Goal: Task Accomplishment & Management: Manage account settings

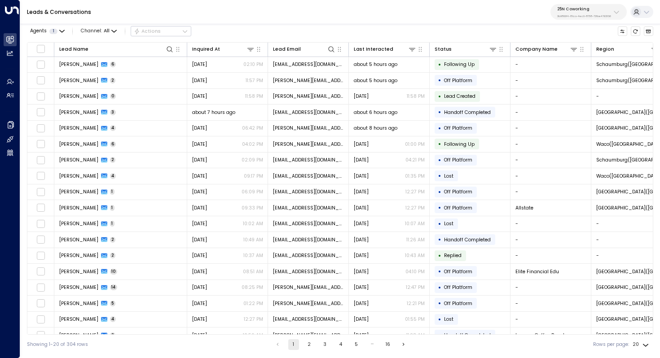
click at [597, 12] on div "25N Coworking 3b9800f4-81ca-4ec0-8758-72fbe4763f36" at bounding box center [584, 12] width 54 height 12
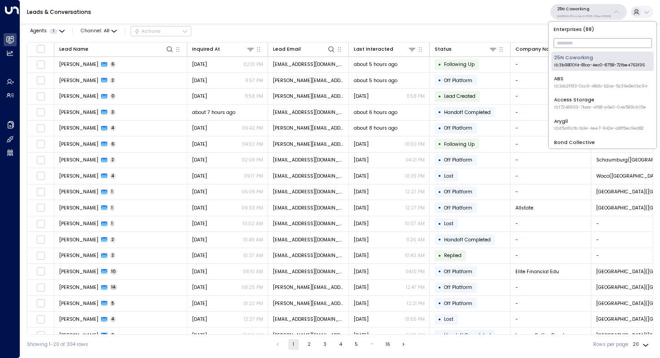
click at [588, 39] on input "text" at bounding box center [603, 43] width 98 height 14
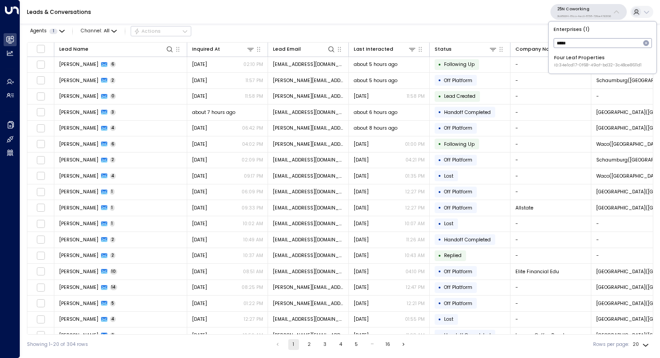
type input "****"
click at [577, 57] on div "Four Leaf Properties ID: 34e1cd17-0f68-49af-bd32-3c48ce8611d1" at bounding box center [598, 61] width 88 height 14
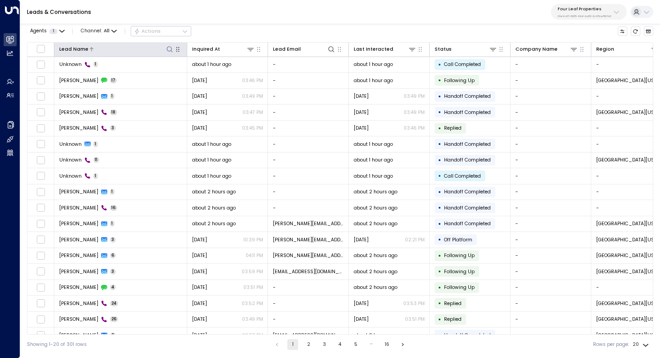
click at [170, 48] on icon at bounding box center [169, 49] width 7 height 7
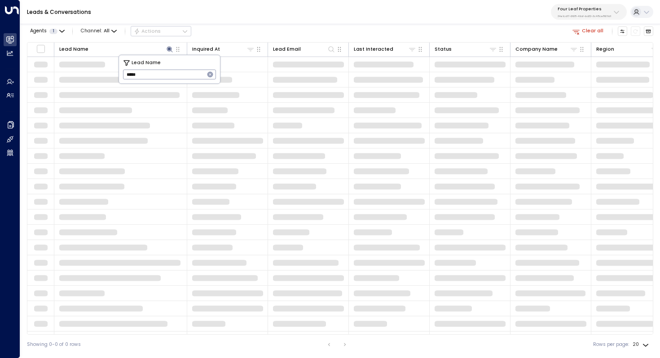
type input "*****"
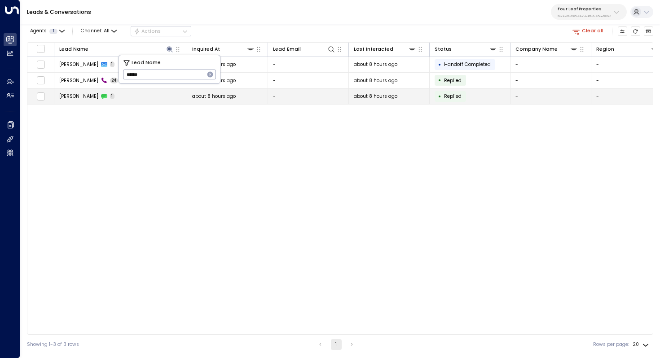
click at [79, 93] on span "[PERSON_NAME]" at bounding box center [78, 96] width 39 height 7
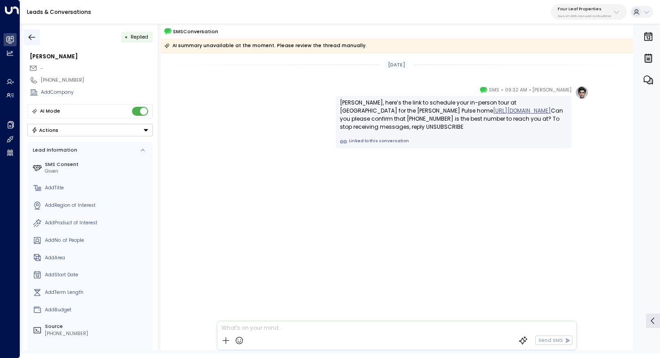
click at [33, 38] on icon "button" at bounding box center [31, 37] width 9 height 9
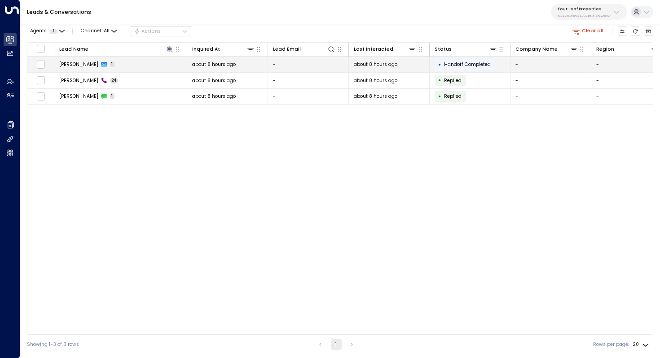
click at [110, 62] on span "1" at bounding box center [112, 65] width 5 height 6
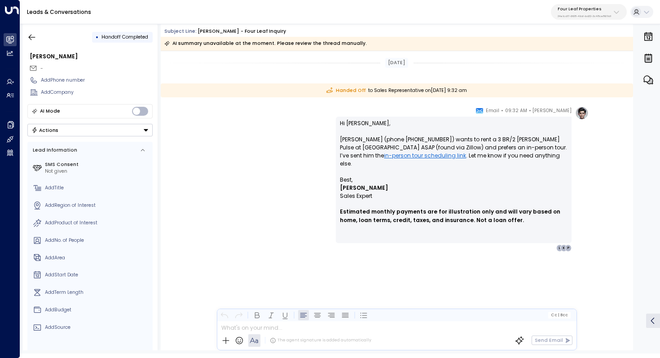
click at [519, 165] on p "Hi [PERSON_NAME], [PERSON_NAME] (phone [PHONE_NUMBER]) wants to rent a 3 BR/2 […" at bounding box center [454, 147] width 228 height 57
click at [32, 35] on icon "button" at bounding box center [31, 37] width 9 height 9
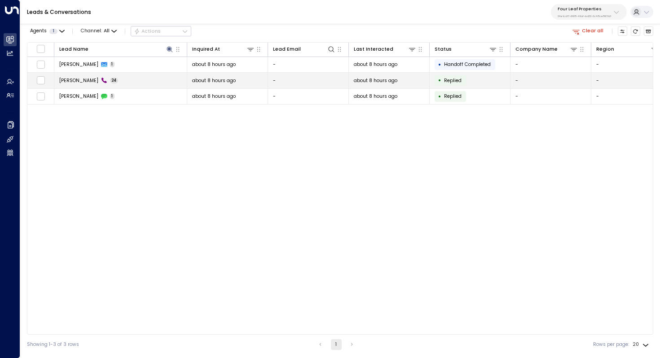
click at [114, 85] on td "[PERSON_NAME] 24" at bounding box center [120, 81] width 133 height 16
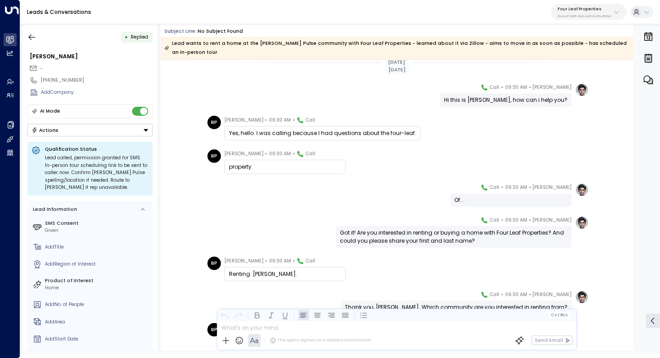
scroll to position [11, 0]
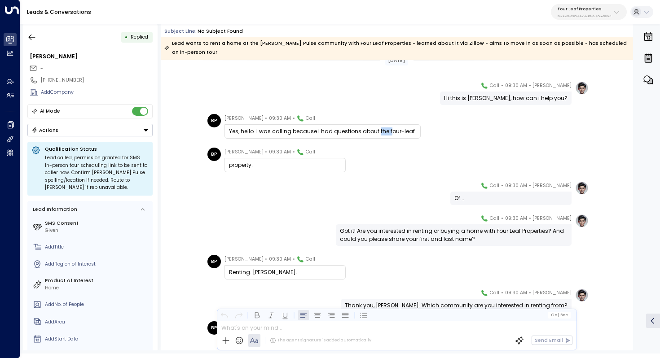
drag, startPoint x: 375, startPoint y: 122, endPoint x: 386, endPoint y: 122, distance: 10.8
click at [386, 128] on div "Yes, hello. I was calling because I had questions about the four-leaf." at bounding box center [322, 132] width 187 height 8
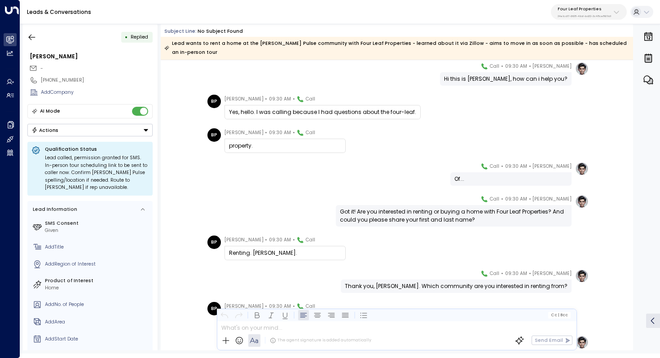
scroll to position [39, 0]
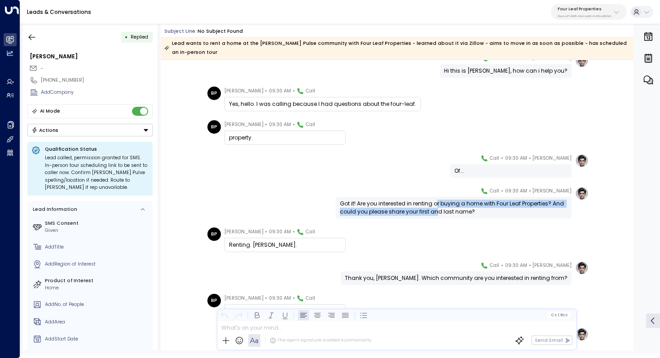
drag, startPoint x: 437, startPoint y: 191, endPoint x: 436, endPoint y: 199, distance: 8.1
click at [436, 200] on div "Got it! Are you interested in renting or buying a home with Four Leaf Propertie…" at bounding box center [454, 208] width 228 height 16
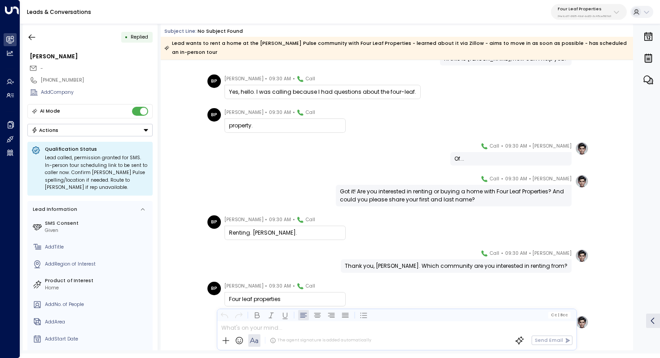
click at [442, 188] on div "Got it! Are you interested in renting or buying a home with Four Leaf Propertie…" at bounding box center [454, 196] width 228 height 16
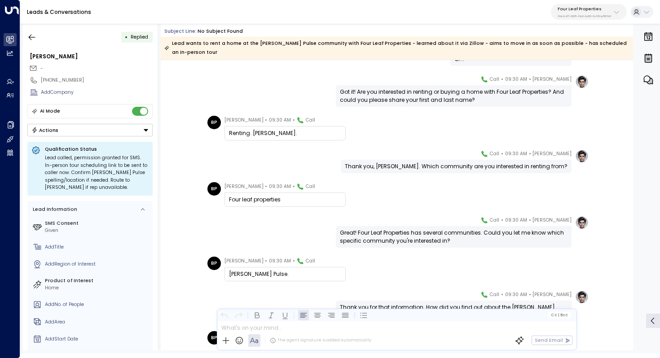
scroll to position [153, 0]
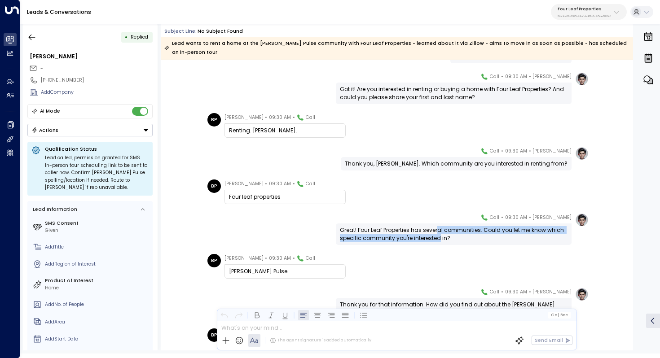
click at [438, 228] on div "Great! Four Leaf Properties has several communities. Could you let me know whic…" at bounding box center [454, 234] width 228 height 16
click at [441, 227] on div "Great! Four Leaf Properties has several communities. Could you let me know whic…" at bounding box center [454, 234] width 228 height 16
click at [441, 226] on div "Great! Four Leaf Properties has several communities. Could you let me know whic…" at bounding box center [454, 234] width 228 height 16
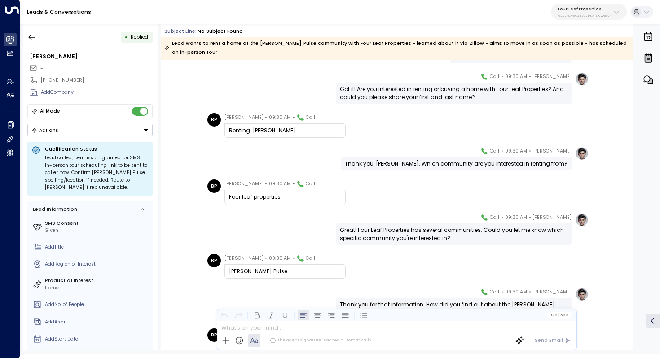
click at [441, 226] on div "Great! Four Leaf Properties has several communities. Could you let me know whic…" at bounding box center [454, 234] width 228 height 16
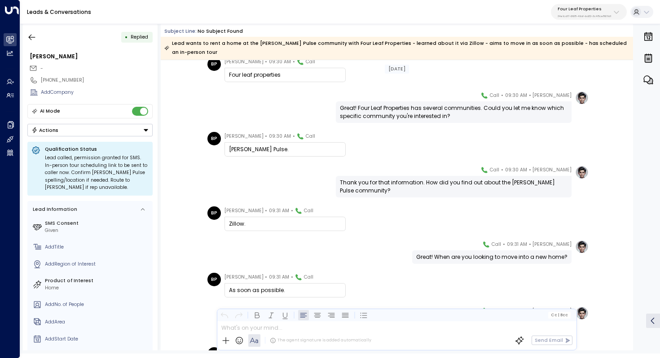
scroll to position [281, 0]
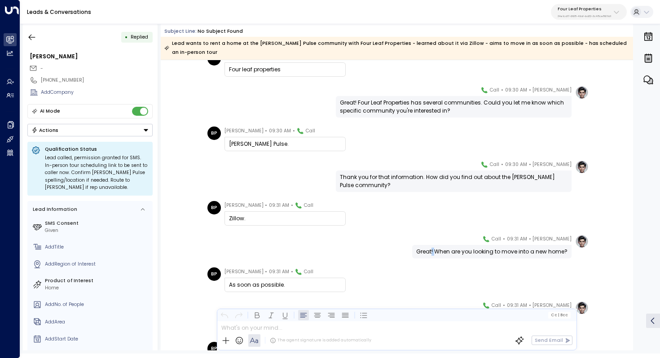
drag, startPoint x: 432, startPoint y: 243, endPoint x: 438, endPoint y: 243, distance: 5.8
click at [438, 248] on div "Great! When are you looking to move into a new home?" at bounding box center [491, 252] width 151 height 8
drag, startPoint x: 437, startPoint y: 243, endPoint x: 444, endPoint y: 243, distance: 6.3
click at [444, 248] on div "Great! When are you looking to move into a new home?" at bounding box center [491, 252] width 151 height 8
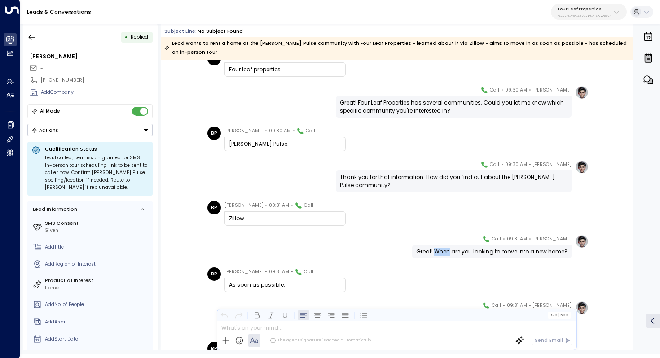
click at [444, 248] on div "Great! When are you looking to move into a new home?" at bounding box center [491, 252] width 151 height 8
drag, startPoint x: 436, startPoint y: 243, endPoint x: 446, endPoint y: 243, distance: 10.3
click at [446, 248] on div "Great! When are you looking to move into a new home?" at bounding box center [491, 252] width 151 height 8
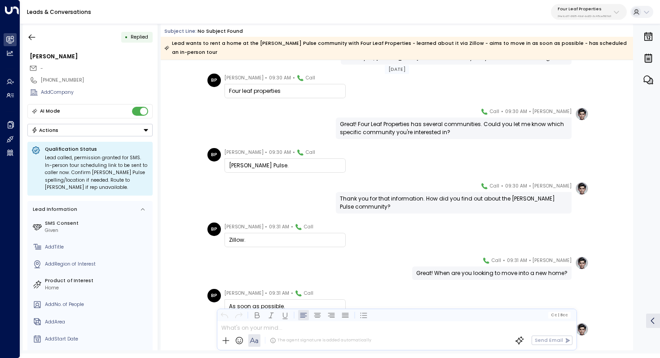
scroll to position [256, 0]
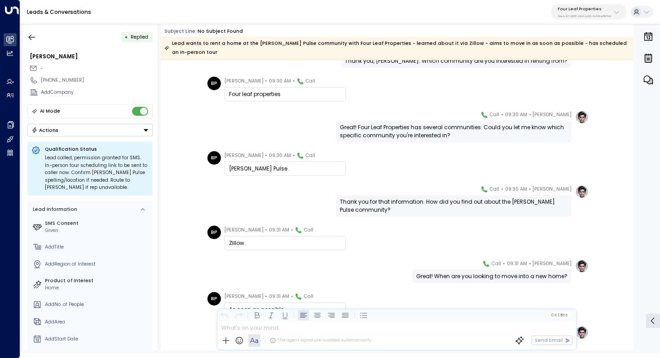
click at [381, 169] on div "[DATE] BP [PERSON_NAME] • 09:30 AM • Call Renting. [PERSON_NAME]. [PERSON_NAME]…" at bounding box center [397, 292] width 473 height 977
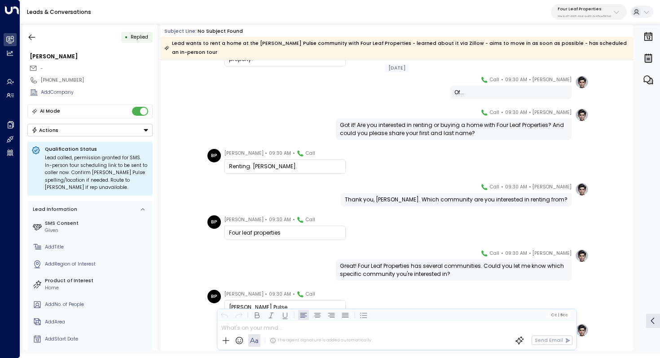
scroll to position [177, 0]
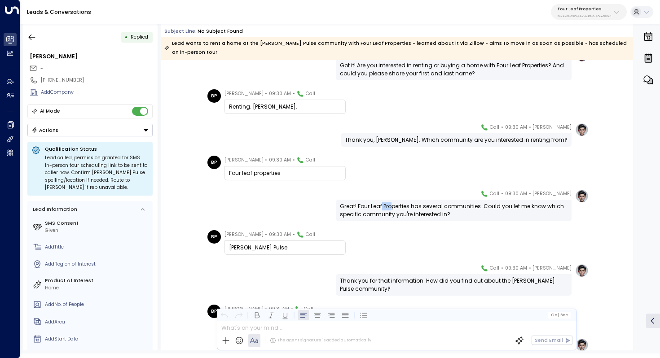
drag, startPoint x: 381, startPoint y: 196, endPoint x: 392, endPoint y: 196, distance: 10.8
click at [392, 203] on div "Great! Four Leaf Properties has several communities. Could you let me know whic…" at bounding box center [454, 211] width 228 height 16
click at [408, 204] on div "Great! Four Leaf Properties has several communities. Could you let me know whic…" at bounding box center [454, 211] width 228 height 16
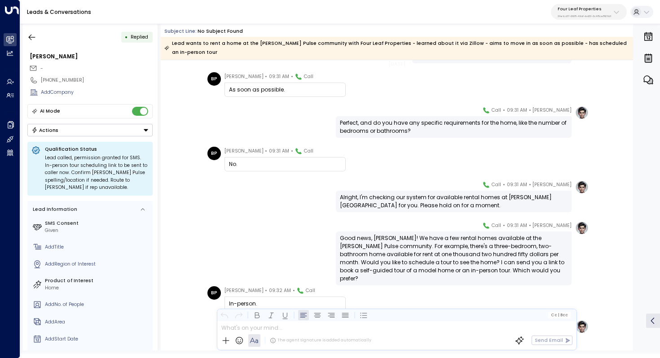
scroll to position [498, 0]
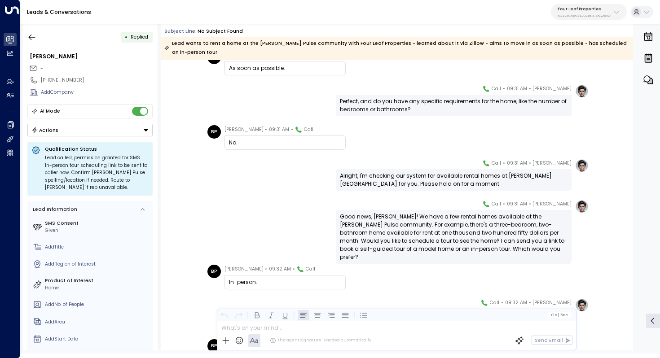
click at [428, 213] on div "Good news, [PERSON_NAME]! We have a few rental homes available at the [PERSON_N…" at bounding box center [454, 237] width 228 height 49
click at [435, 213] on div "Good news, [PERSON_NAME]! We have a few rental homes available at the [PERSON_N…" at bounding box center [454, 237] width 228 height 49
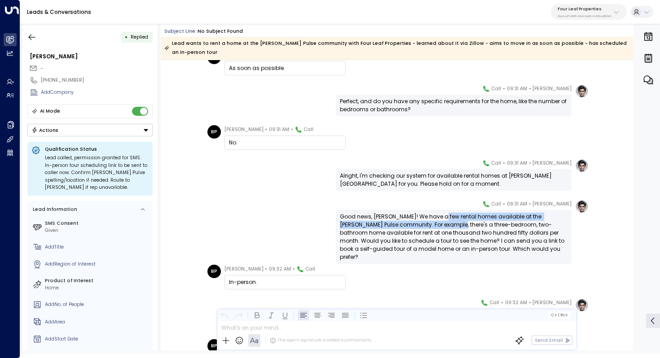
click at [437, 213] on div "Good news, [PERSON_NAME]! We have a few rental homes available at the [PERSON_N…" at bounding box center [454, 237] width 228 height 49
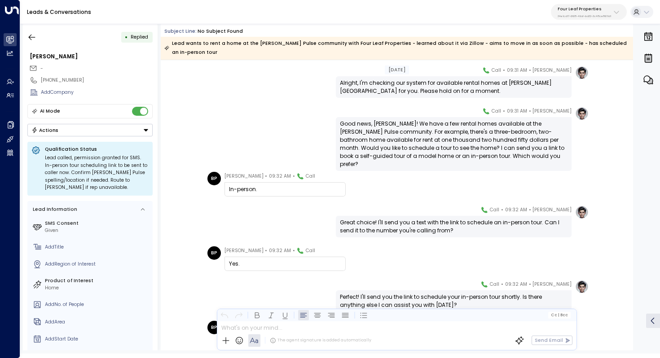
scroll to position [591, 0]
click at [441, 218] on div "Great choice! I'll send you a text with the link to schedule an in-person tour.…" at bounding box center [454, 226] width 228 height 16
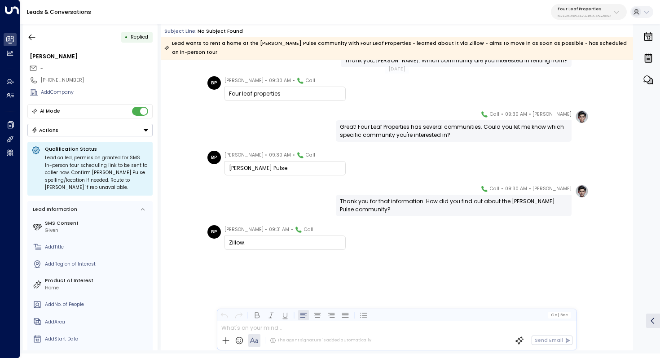
scroll to position [0, 0]
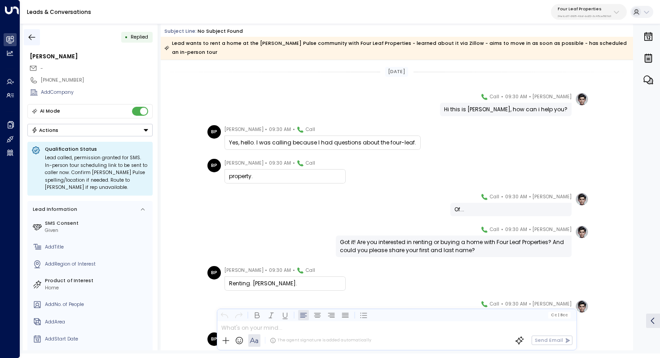
click at [35, 36] on icon "button" at bounding box center [31, 37] width 9 height 9
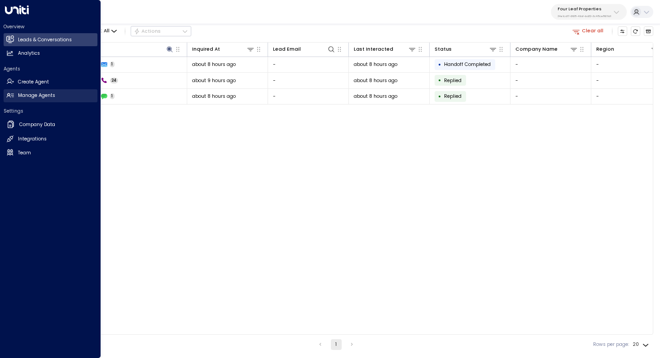
click at [28, 95] on h2 "Manage Agents" at bounding box center [36, 95] width 37 height 7
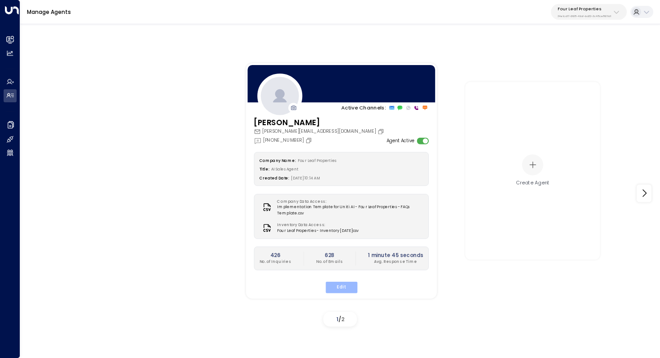
click at [336, 286] on button "Edit" at bounding box center [341, 288] width 32 height 12
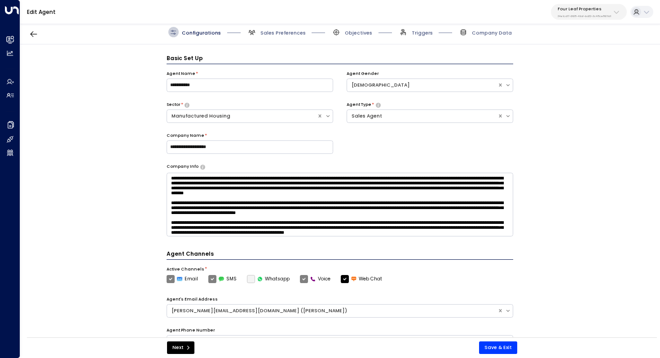
scroll to position [10, 0]
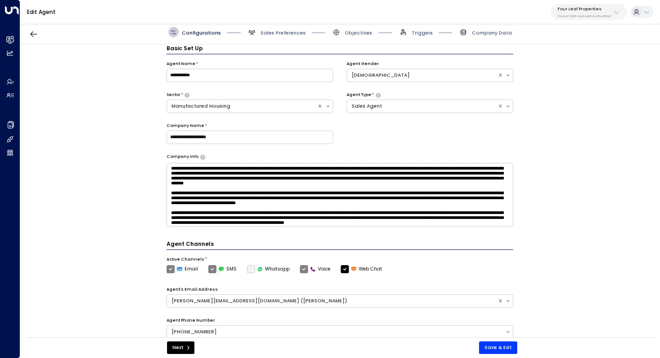
click at [564, 204] on div "**********" at bounding box center [340, 193] width 640 height 298
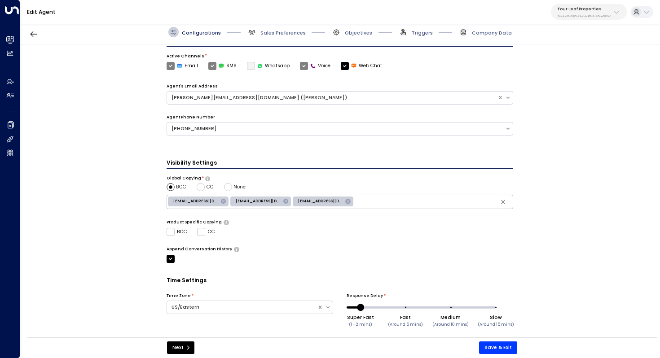
scroll to position [218, 0]
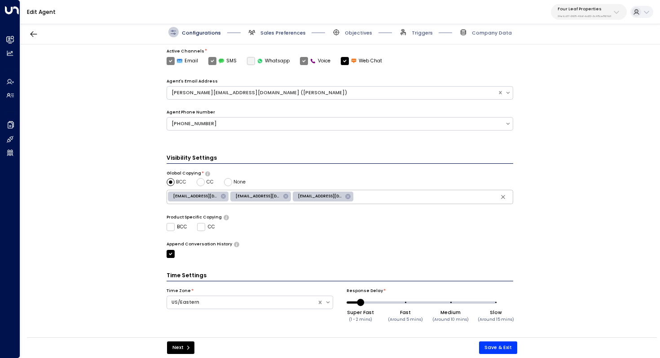
click at [286, 31] on span "Sales Preferences" at bounding box center [283, 33] width 45 height 7
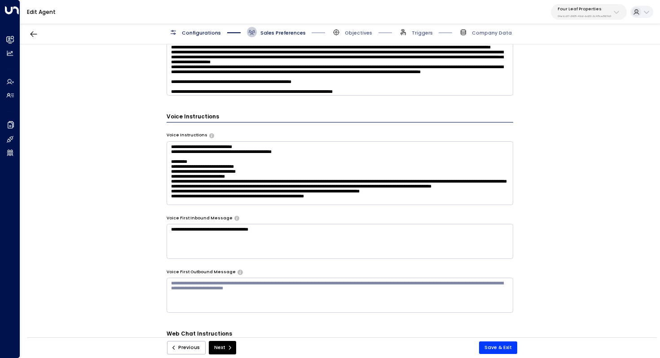
scroll to position [21, 0]
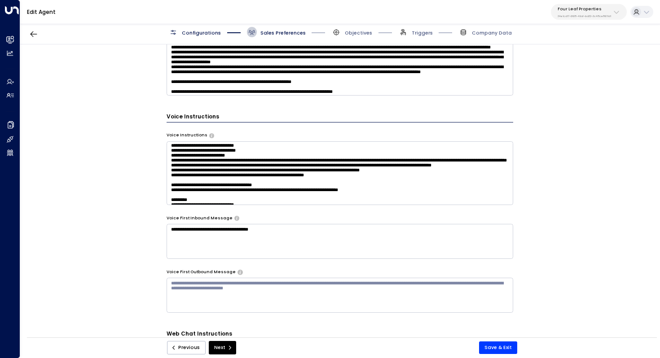
click at [304, 159] on textarea at bounding box center [340, 173] width 347 height 64
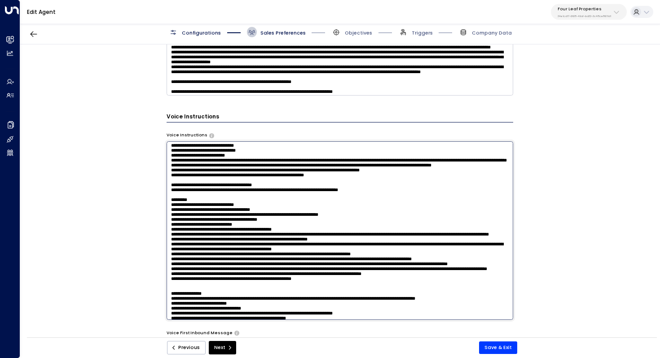
scroll to position [75, 0]
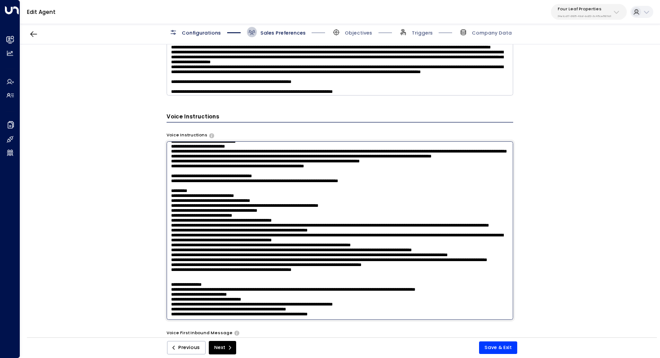
click at [294, 198] on textarea at bounding box center [340, 230] width 347 height 179
click at [303, 205] on textarea at bounding box center [340, 230] width 347 height 179
click at [349, 302] on textarea at bounding box center [340, 230] width 347 height 179
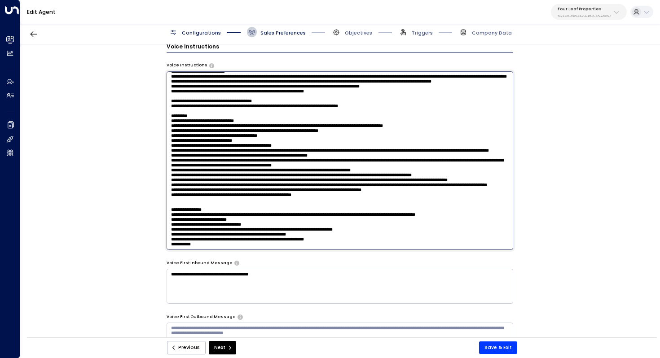
scroll to position [52, 0]
click at [464, 158] on textarea at bounding box center [340, 160] width 347 height 179
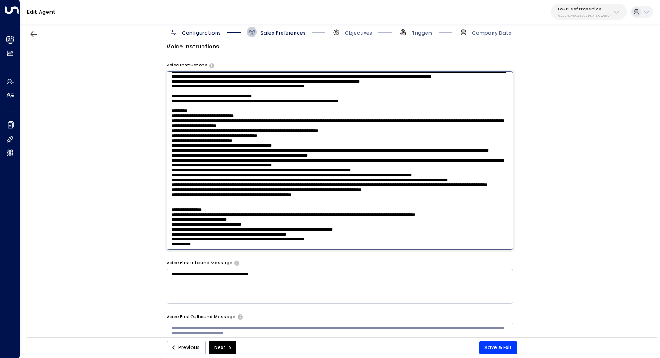
paste textarea "**********"
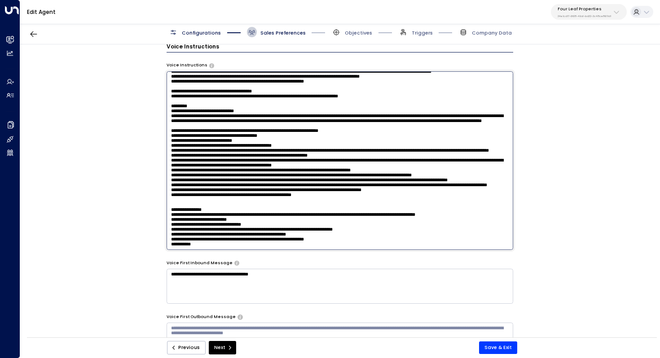
scroll to position [182, 0]
click at [229, 239] on textarea at bounding box center [340, 160] width 347 height 179
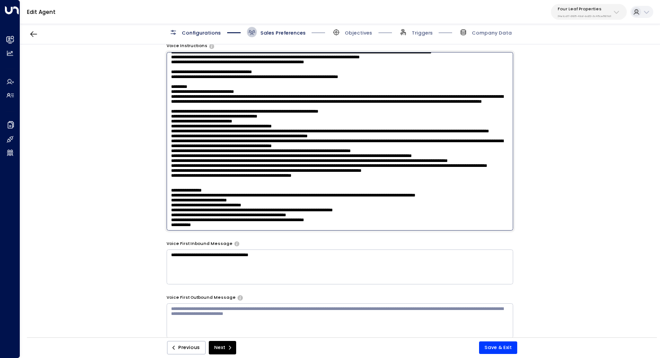
click at [234, 217] on textarea at bounding box center [340, 141] width 347 height 179
paste textarea "**********"
click at [292, 95] on textarea at bounding box center [340, 141] width 347 height 179
click at [279, 93] on textarea at bounding box center [340, 141] width 347 height 179
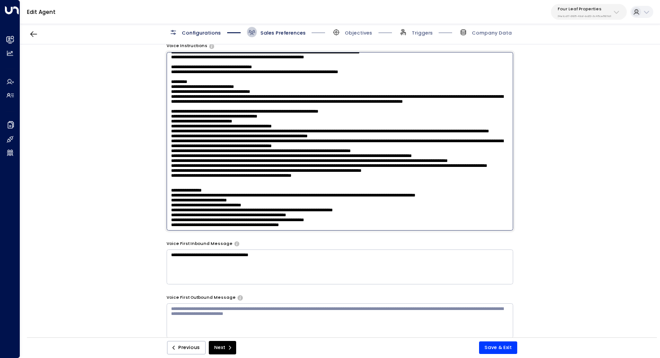
drag, startPoint x: 294, startPoint y: 102, endPoint x: 309, endPoint y: 102, distance: 15.3
click at [309, 102] on textarea at bounding box center [340, 141] width 347 height 179
click at [317, 115] on textarea at bounding box center [340, 141] width 347 height 179
type textarea "**********"
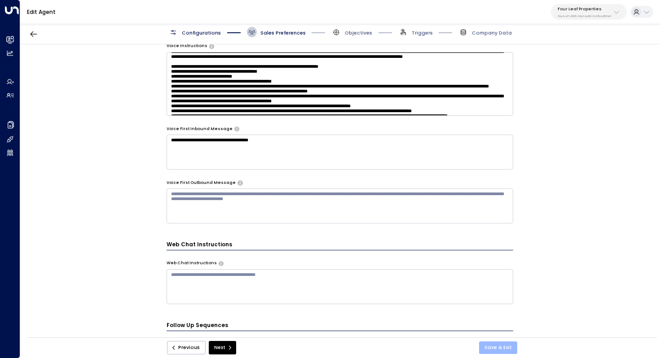
click at [510, 346] on button "Save & Exit" at bounding box center [498, 348] width 38 height 13
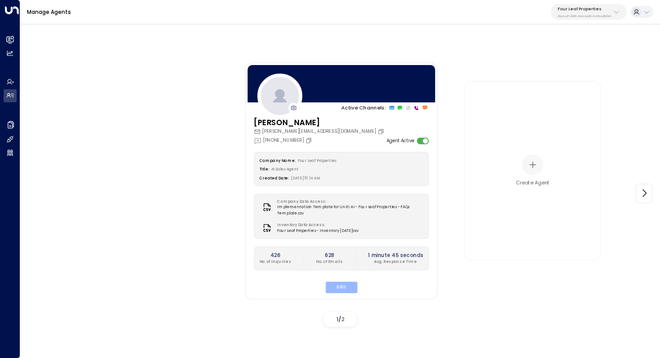
click at [347, 284] on button "Edit" at bounding box center [341, 288] width 32 height 12
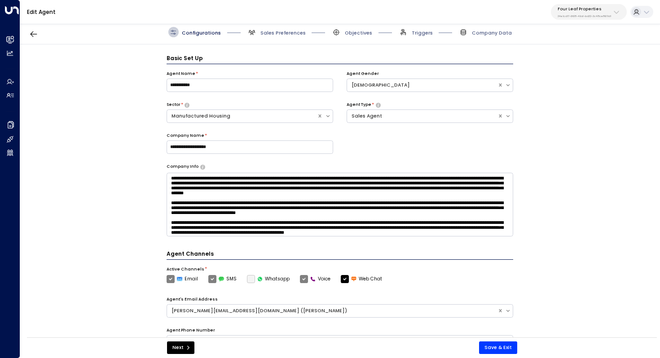
click at [287, 25] on div "Configurations Sales Preferences Objectives Triggers Company Data" at bounding box center [340, 32] width 640 height 24
click at [285, 30] on span "Sales Preferences" at bounding box center [283, 33] width 45 height 7
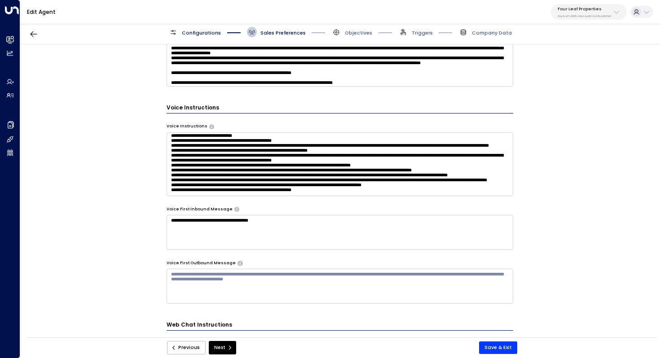
scroll to position [123, 0]
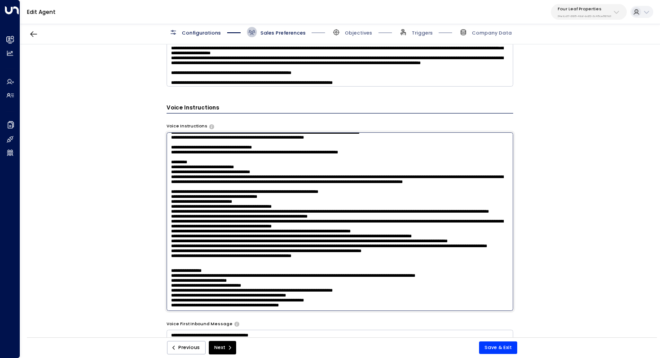
drag, startPoint x: 272, startPoint y: 157, endPoint x: 286, endPoint y: 157, distance: 13.9
click at [286, 157] on textarea at bounding box center [340, 222] width 347 height 179
click at [310, 154] on textarea at bounding box center [340, 222] width 347 height 179
drag, startPoint x: 323, startPoint y: 154, endPoint x: 458, endPoint y: 154, distance: 135.2
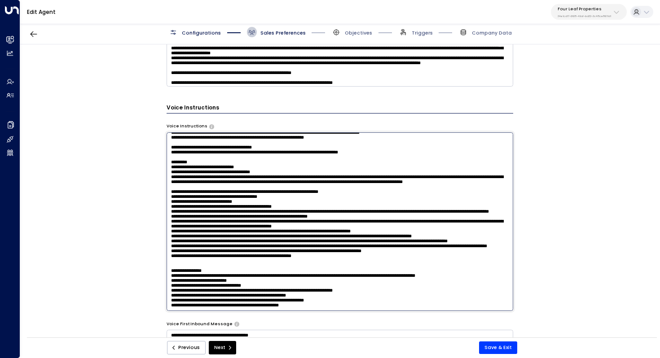
click at [458, 154] on textarea at bounding box center [340, 222] width 347 height 179
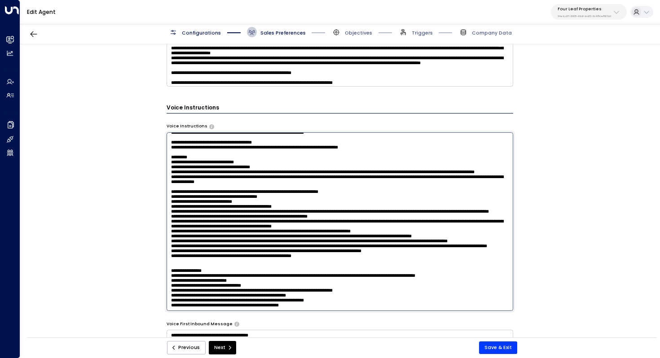
click at [238, 151] on textarea at bounding box center [340, 222] width 347 height 179
drag, startPoint x: 224, startPoint y: 153, endPoint x: 230, endPoint y: 153, distance: 5.8
click at [230, 153] on textarea at bounding box center [340, 222] width 347 height 179
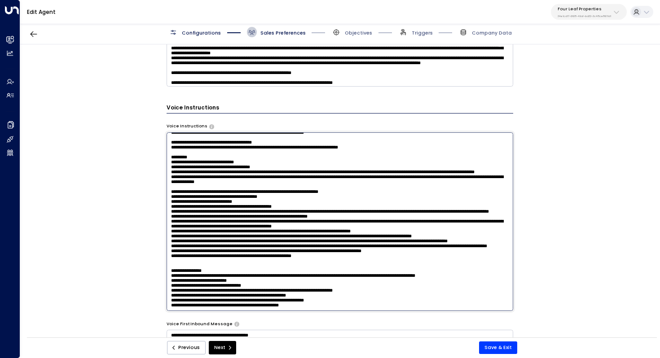
click at [298, 157] on textarea at bounding box center [340, 222] width 347 height 179
drag, startPoint x: 255, startPoint y: 168, endPoint x: 268, endPoint y: 168, distance: 13.0
click at [268, 168] on textarea at bounding box center [340, 222] width 347 height 179
click at [332, 175] on textarea at bounding box center [340, 222] width 347 height 179
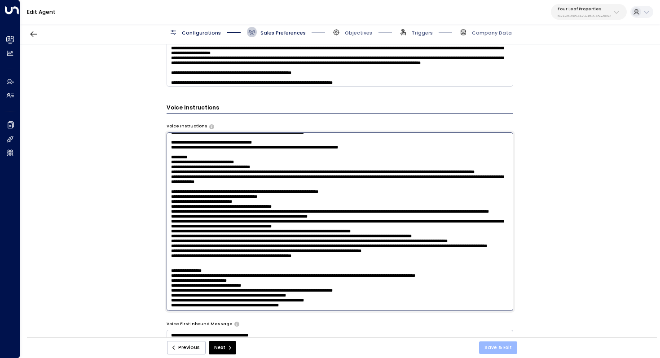
type textarea "**********"
click at [489, 345] on button "Save & Exit" at bounding box center [498, 348] width 38 height 13
